Goal: Task Accomplishment & Management: Manage account settings

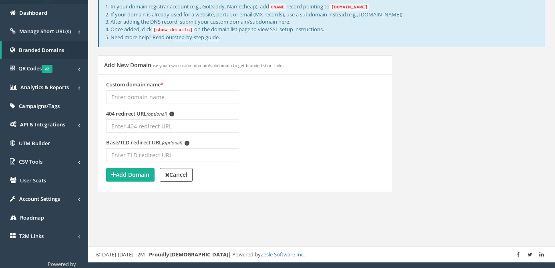
scroll to position [50, 0]
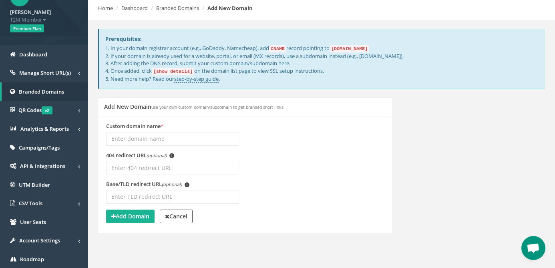
click at [181, 137] on input "Custom domain name *" at bounding box center [172, 139] width 133 height 14
click at [143, 210] on button "Add Domain" at bounding box center [130, 217] width 48 height 14
click at [155, 137] on input "[DOMAIN_NAME]" at bounding box center [172, 139] width 133 height 14
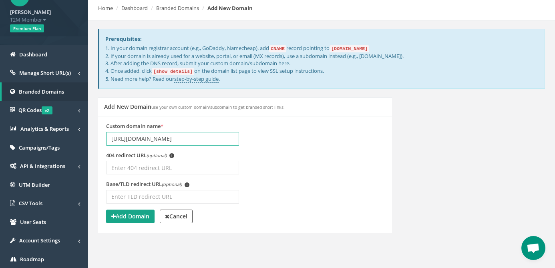
type input "[URL][DOMAIN_NAME]"
click at [129, 211] on button "Add Domain" at bounding box center [130, 217] width 48 height 14
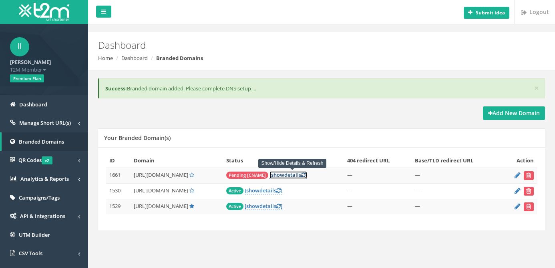
click at [295, 174] on link "[ show details ]" at bounding box center [288, 175] width 38 height 8
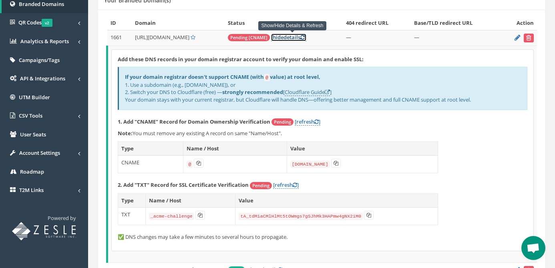
scroll to position [137, 0]
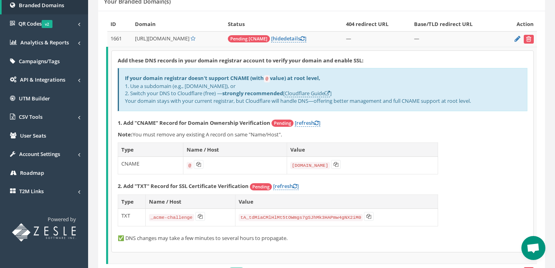
click at [452, 189] on p "2. Add "TXT" Record for SSL Certificate Verification Pending [refresh ]" at bounding box center [323, 187] width 410 height 8
click at [196, 165] on icon at bounding box center [198, 164] width 5 height 5
click at [336, 167] on button at bounding box center [336, 164] width 10 height 9
click at [199, 217] on icon at bounding box center [200, 216] width 5 height 5
click at [373, 219] on button at bounding box center [369, 216] width 10 height 9
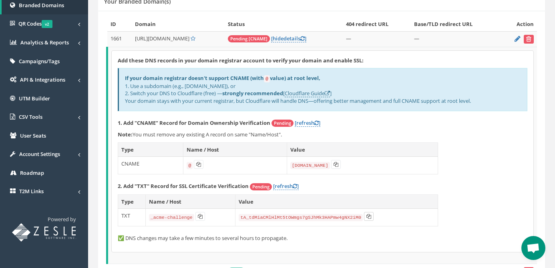
click at [373, 219] on button at bounding box center [369, 216] width 10 height 9
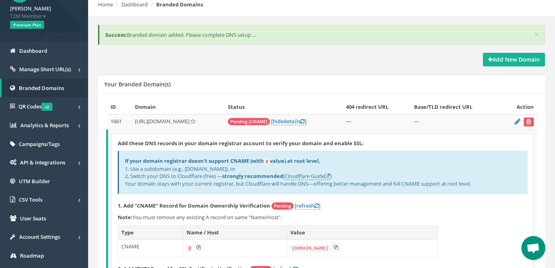
scroll to position [12, 0]
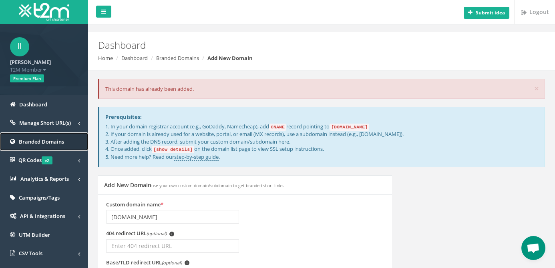
click at [57, 142] on span "Branded Domains" at bounding box center [41, 141] width 45 height 7
click at [66, 124] on span "Manage Short URL(s)" at bounding box center [45, 122] width 52 height 7
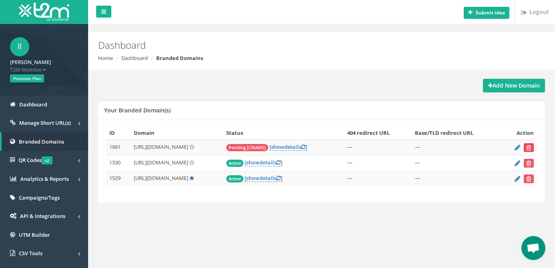
click at [530, 148] on icon "submit" at bounding box center [528, 147] width 5 height 5
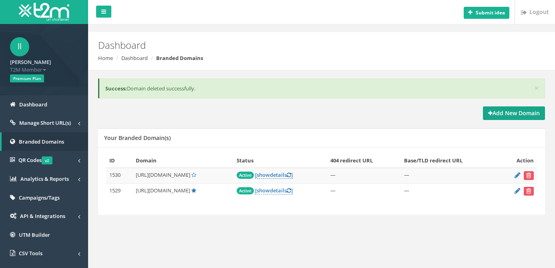
click at [521, 112] on strong "Add New Domain" at bounding box center [514, 113] width 52 height 8
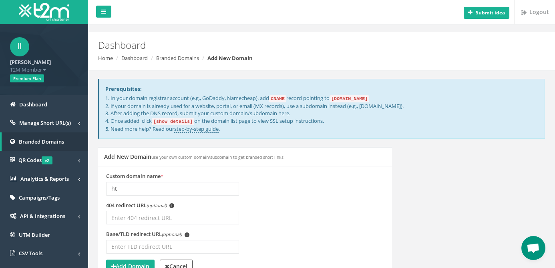
type input "h"
type input "[URL][DOMAIN_NAME]"
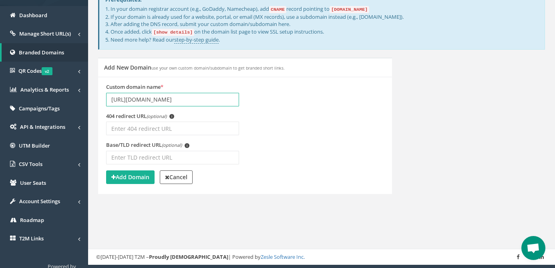
scroll to position [110, 0]
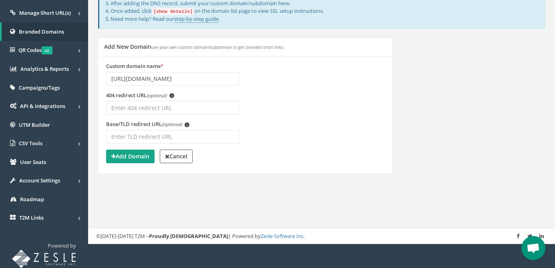
click at [136, 155] on strong "Add Domain" at bounding box center [130, 157] width 38 height 8
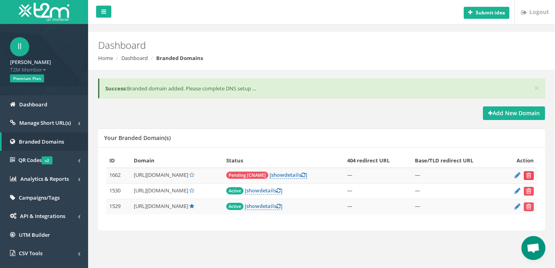
click at [530, 177] on icon "submit" at bounding box center [528, 175] width 5 height 5
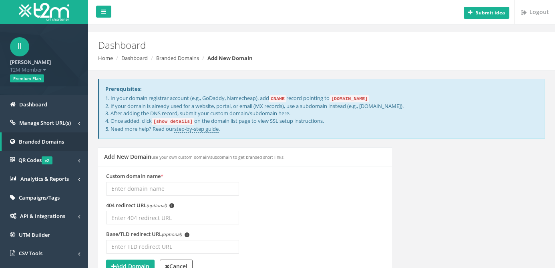
click at [198, 187] on input "Custom domain name *" at bounding box center [172, 189] width 133 height 14
type input "h"
type input "juan365.ph"
click at [289, 196] on div "Custom domain name * juan365.ph" at bounding box center [245, 187] width 290 height 29
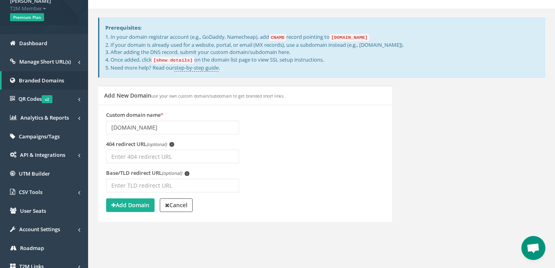
scroll to position [62, 0]
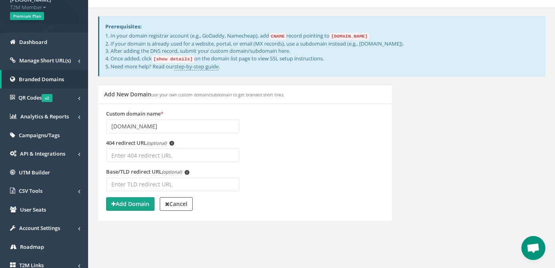
click at [136, 203] on strong "Add Domain" at bounding box center [130, 204] width 38 height 8
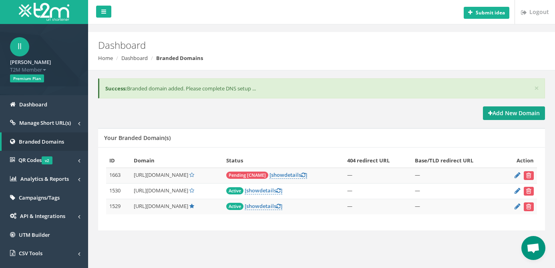
click at [519, 113] on strong "Add New Domain" at bounding box center [514, 113] width 52 height 8
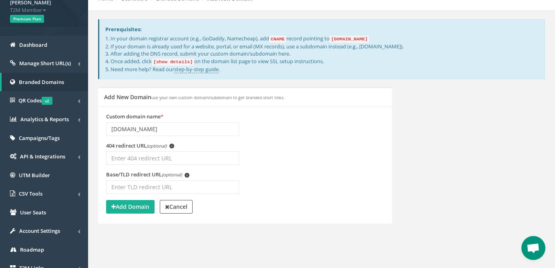
scroll to position [77, 0]
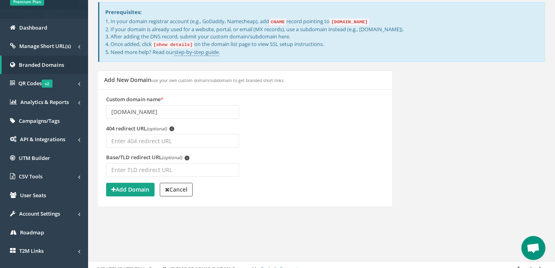
type input "[DOMAIN_NAME]"
click at [142, 188] on strong "Add Domain" at bounding box center [130, 190] width 38 height 8
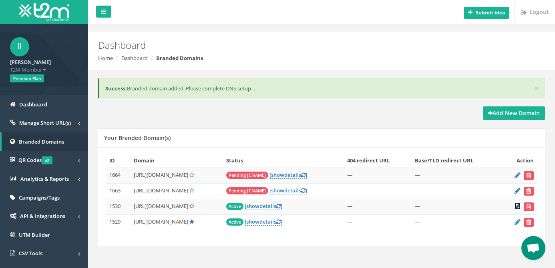
click at [517, 209] on icon at bounding box center [517, 206] width 6 height 5
click at [516, 193] on icon at bounding box center [517, 190] width 6 height 5
click at [297, 190] on link "[ show details ]" at bounding box center [288, 191] width 38 height 8
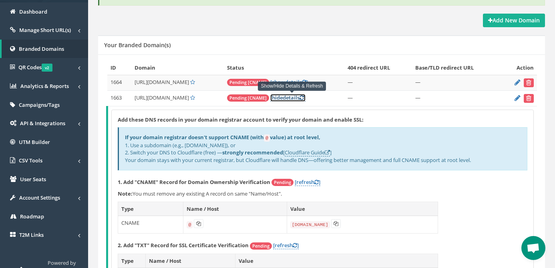
scroll to position [138, 0]
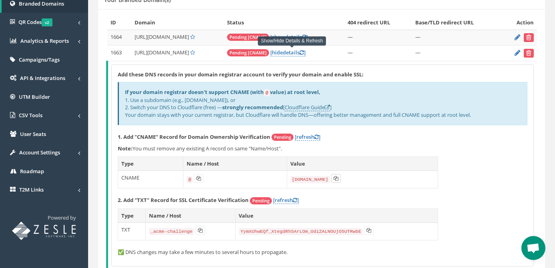
click at [339, 180] on td "domains.t2m.app" at bounding box center [362, 180] width 151 height 18
click at [337, 180] on button at bounding box center [336, 178] width 10 height 9
click at [203, 233] on button at bounding box center [200, 230] width 10 height 9
click at [366, 231] on button at bounding box center [369, 230] width 10 height 9
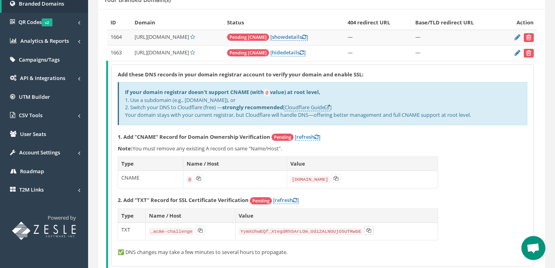
click at [366, 231] on button at bounding box center [369, 230] width 10 height 9
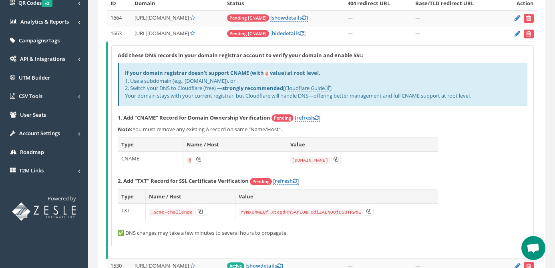
scroll to position [221, 0]
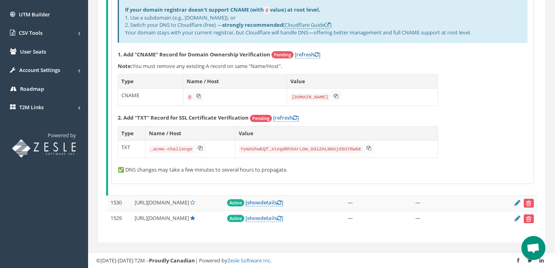
click at [385, 205] on td "—" at bounding box center [378, 203] width 68 height 16
click at [270, 199] on link "[ show details ]" at bounding box center [264, 203] width 38 height 8
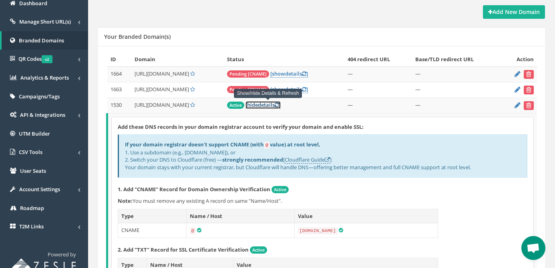
scroll to position [135, 0]
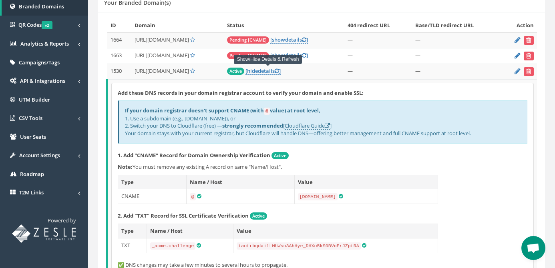
click at [450, 153] on p "1. Add "CNAME" Record for Domain Ownership Verification Active" at bounding box center [323, 156] width 410 height 8
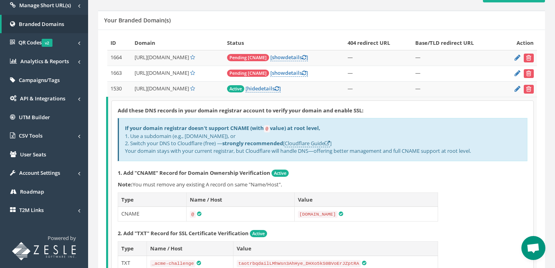
scroll to position [74, 0]
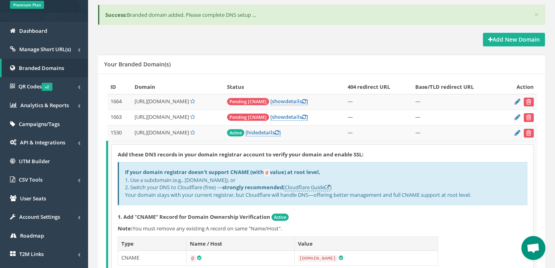
click at [320, 131] on td "Active [ hide details ]" at bounding box center [284, 133] width 121 height 16
click at [322, 135] on td "Active [ hide details ]" at bounding box center [284, 133] width 121 height 16
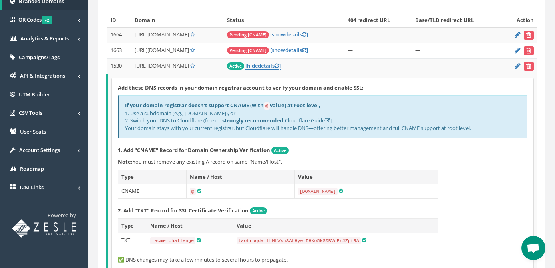
scroll to position [139, 0]
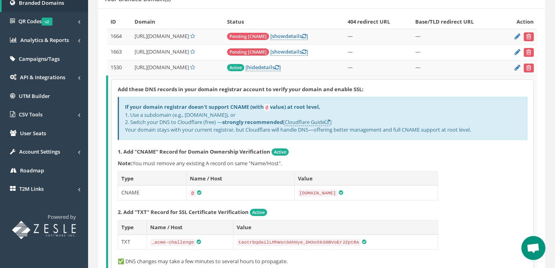
click at [205, 70] on td "[URL][DOMAIN_NAME]" at bounding box center [177, 68] width 92 height 16
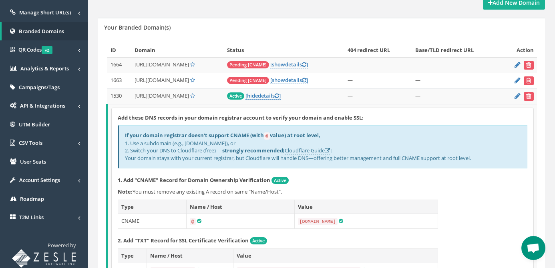
scroll to position [71, 0]
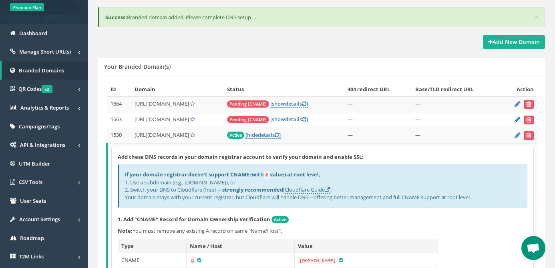
click at [426, 131] on td "—" at bounding box center [457, 136] width 90 height 16
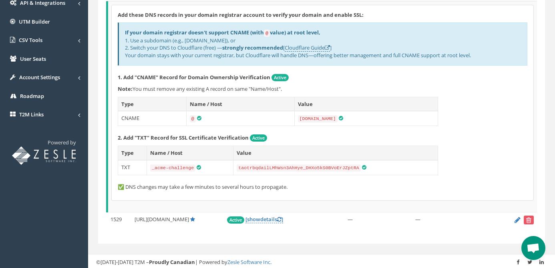
scroll to position [0, 0]
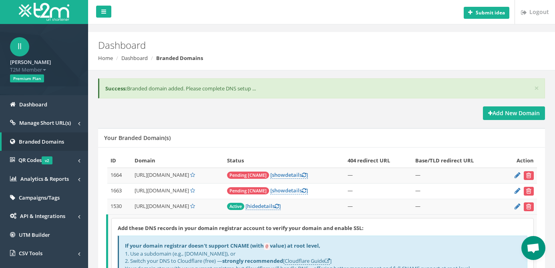
click at [451, 211] on td "—" at bounding box center [457, 207] width 90 height 16
drag, startPoint x: 414, startPoint y: 204, endPoint x: 305, endPoint y: 206, distance: 108.9
click at [408, 204] on td "—" at bounding box center [378, 207] width 68 height 16
click at [140, 205] on span "[URL][DOMAIN_NAME]" at bounding box center [162, 206] width 54 height 7
drag, startPoint x: 145, startPoint y: 209, endPoint x: 158, endPoint y: 207, distance: 13.5
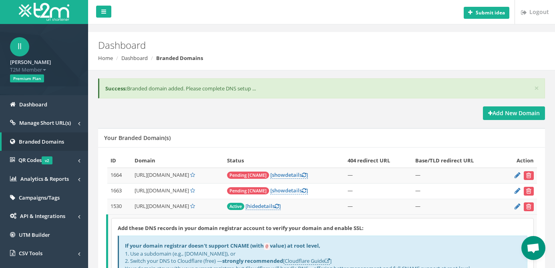
click at [145, 209] on span "[URL][DOMAIN_NAME]" at bounding box center [162, 206] width 54 height 7
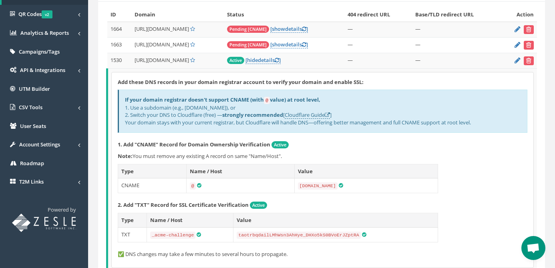
scroll to position [136, 0]
